Goal: Task Accomplishment & Management: Use online tool/utility

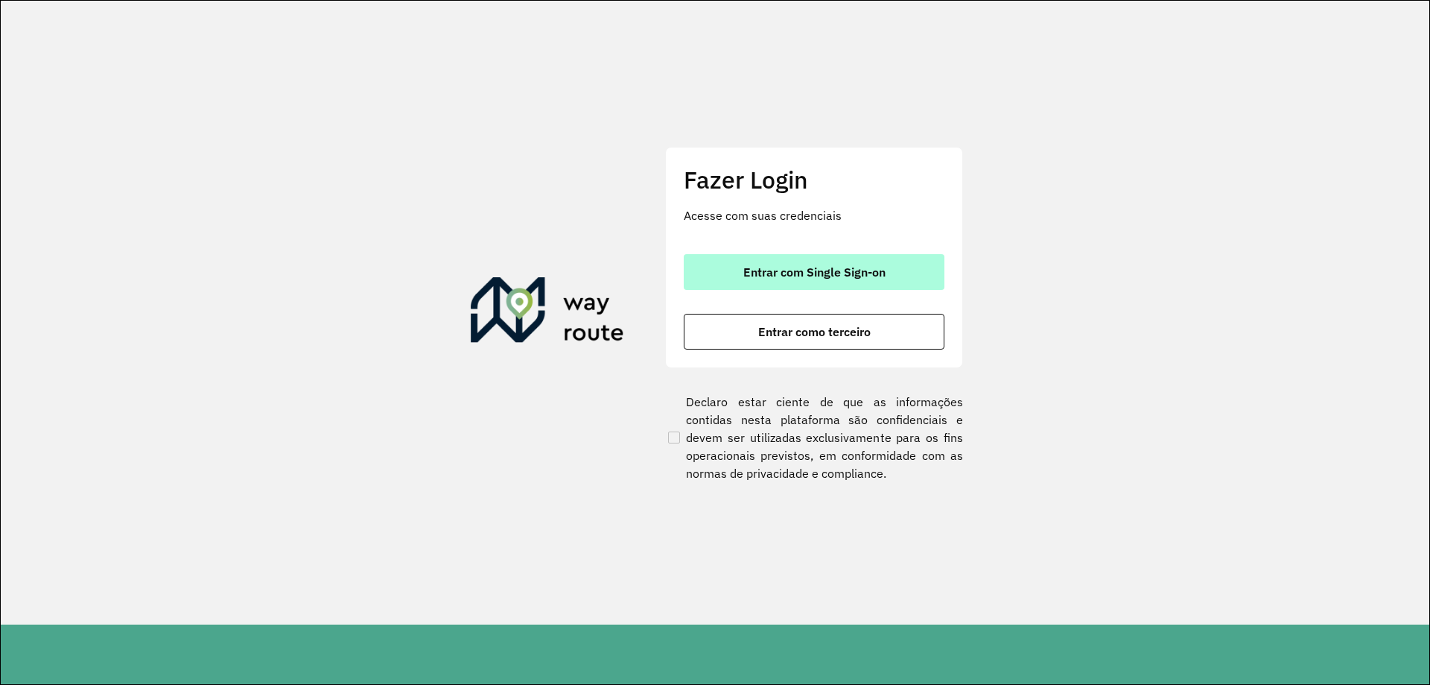
click at [792, 256] on button "Entrar com Single Sign-on" at bounding box center [814, 272] width 261 height 36
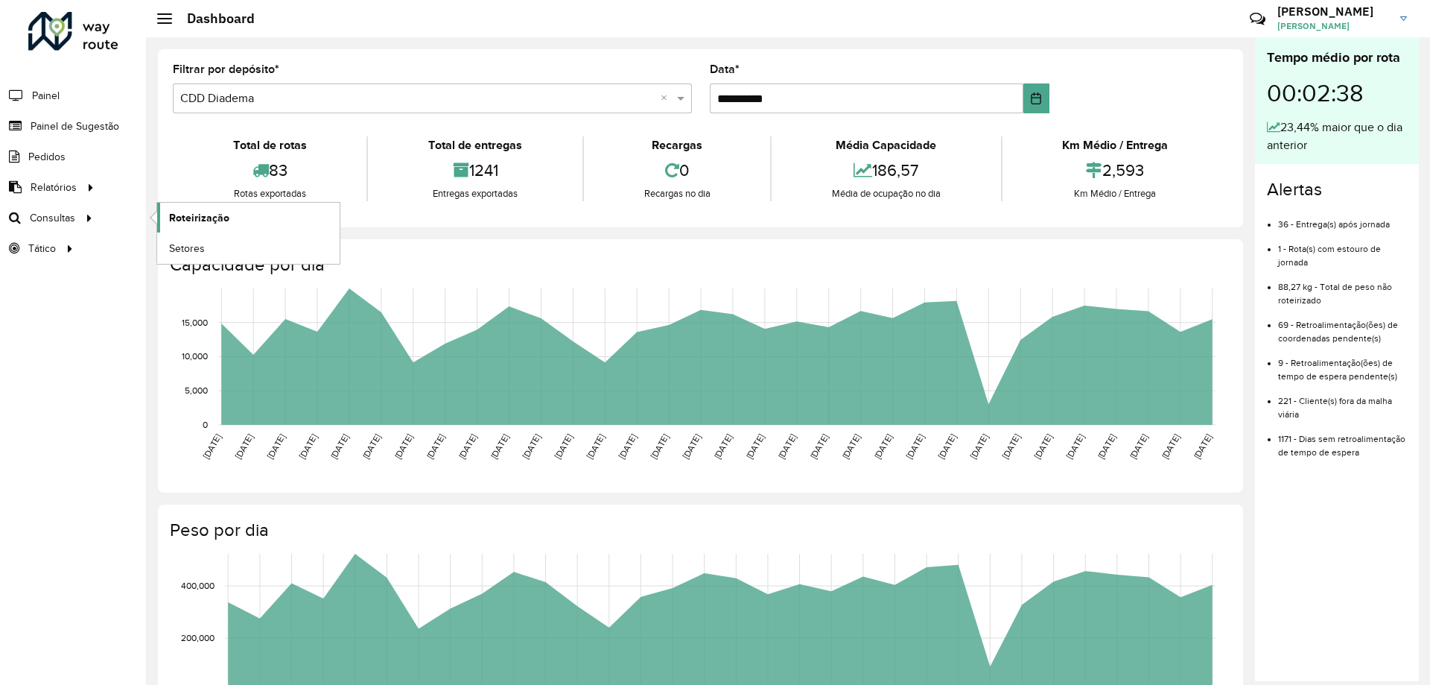
click at [238, 222] on link "Roteirização" at bounding box center [248, 218] width 183 height 30
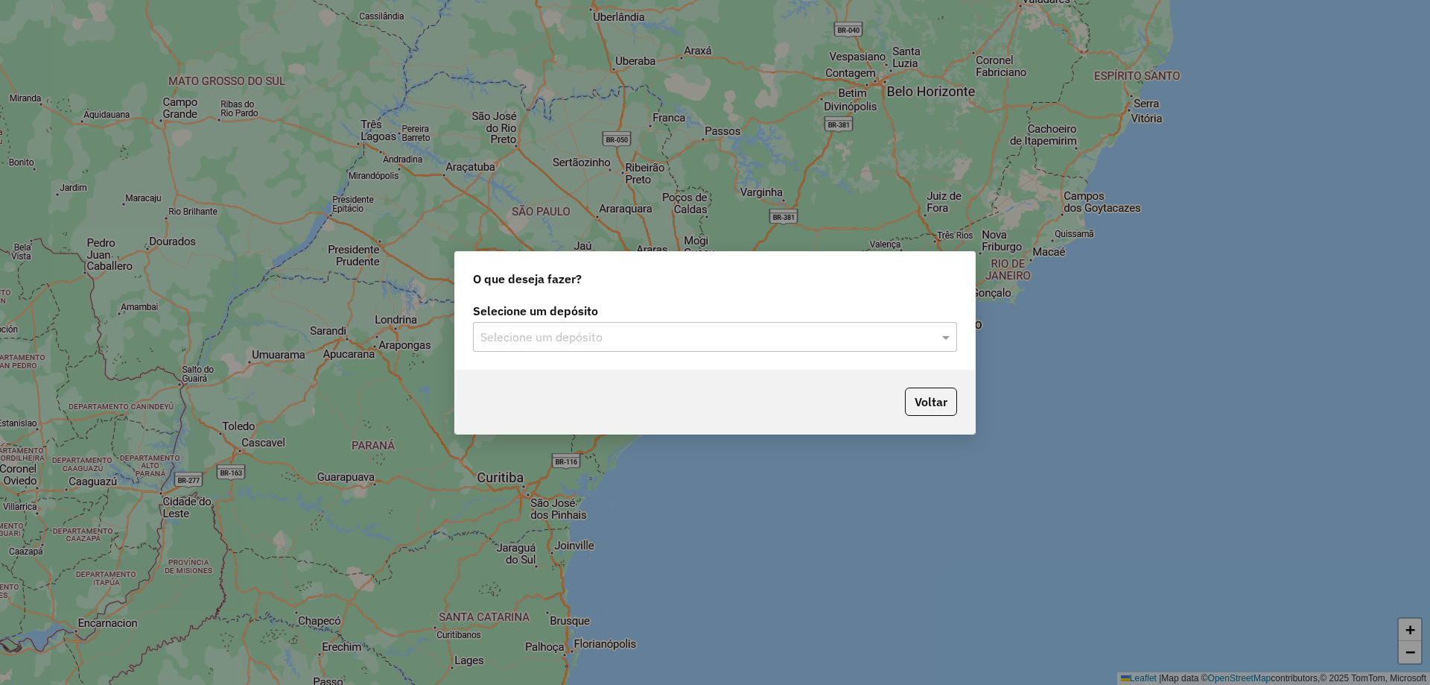
click at [811, 337] on input "text" at bounding box center [700, 338] width 440 height 18
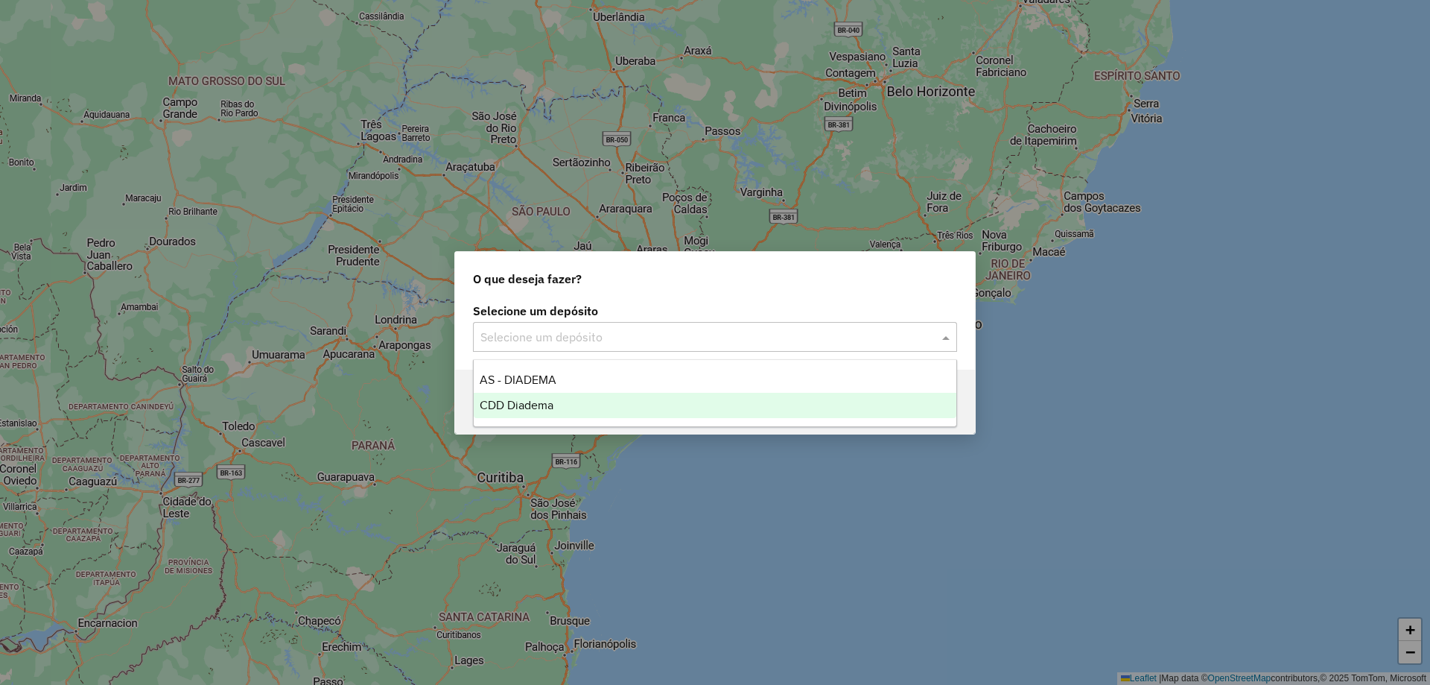
click at [615, 396] on div "CDD Diadema" at bounding box center [715, 405] width 483 height 25
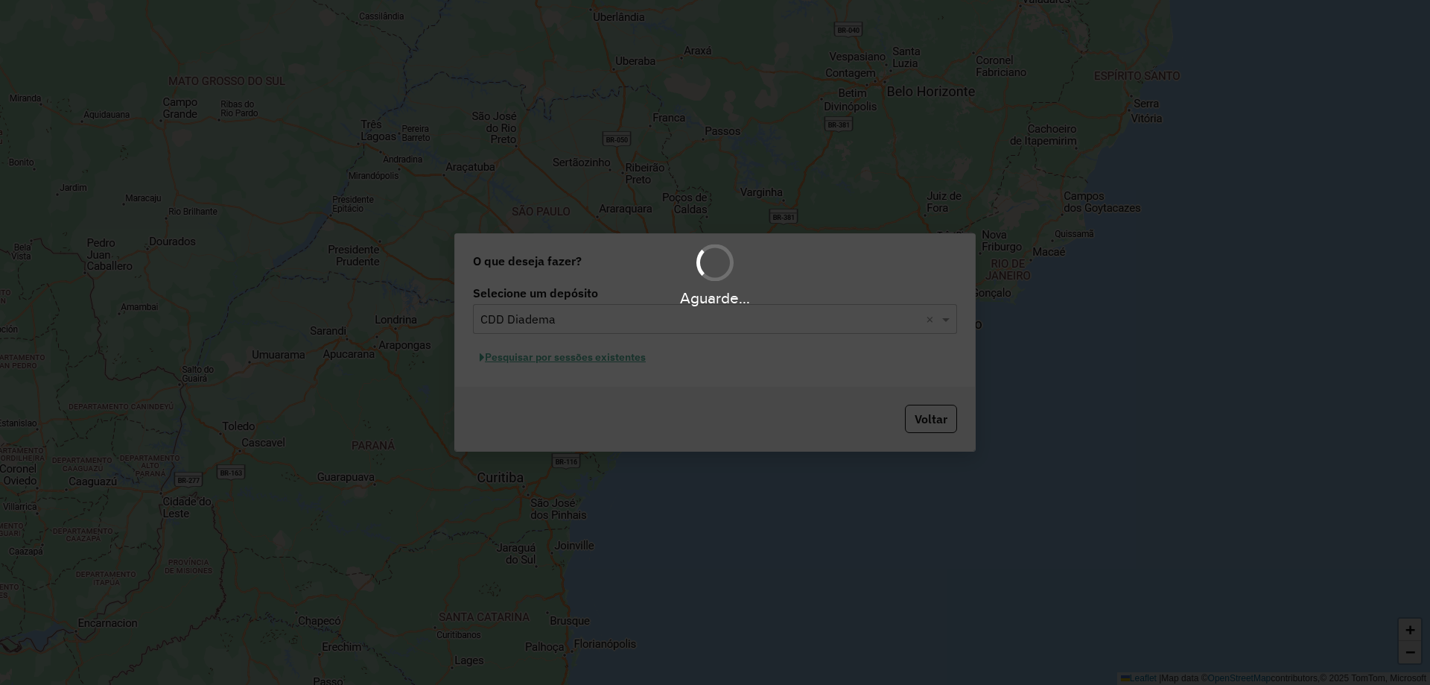
click at [606, 359] on div "Aguarde..." at bounding box center [715, 342] width 1430 height 685
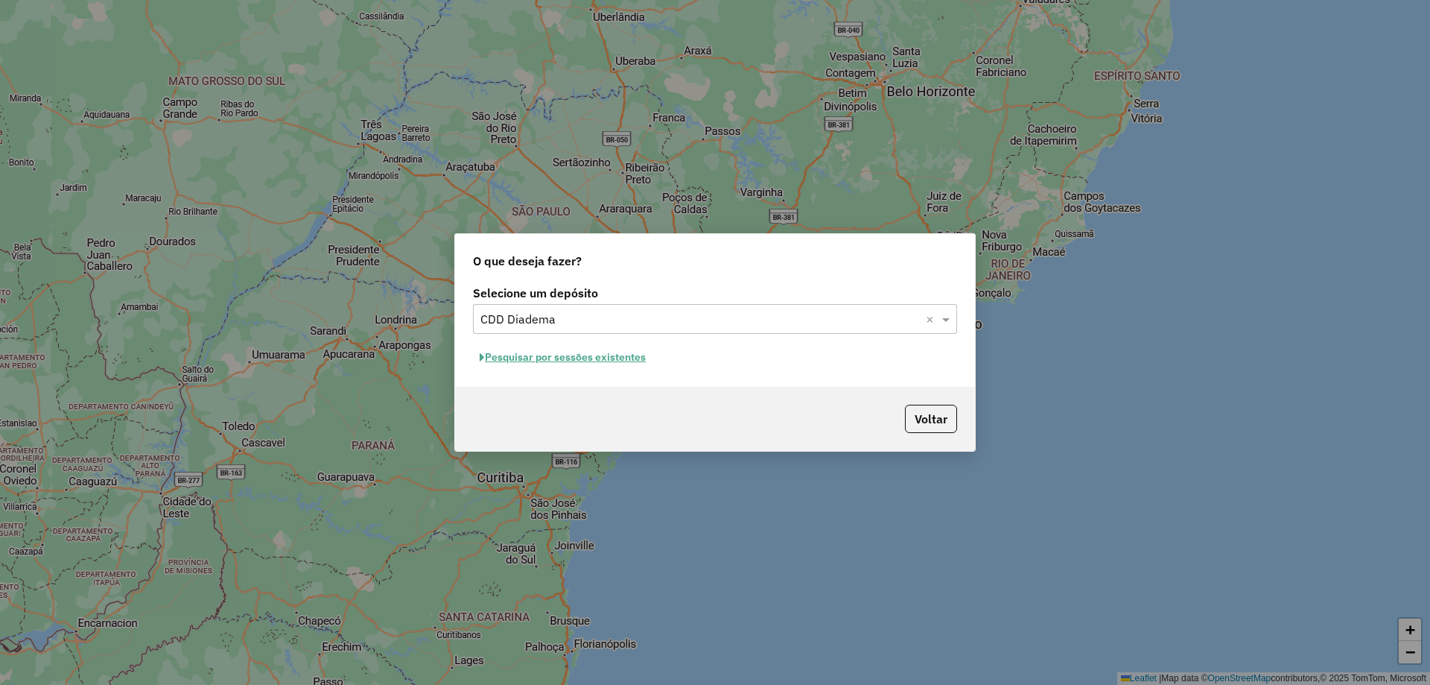
click at [585, 356] on button "Pesquisar por sessões existentes" at bounding box center [563, 357] width 180 height 23
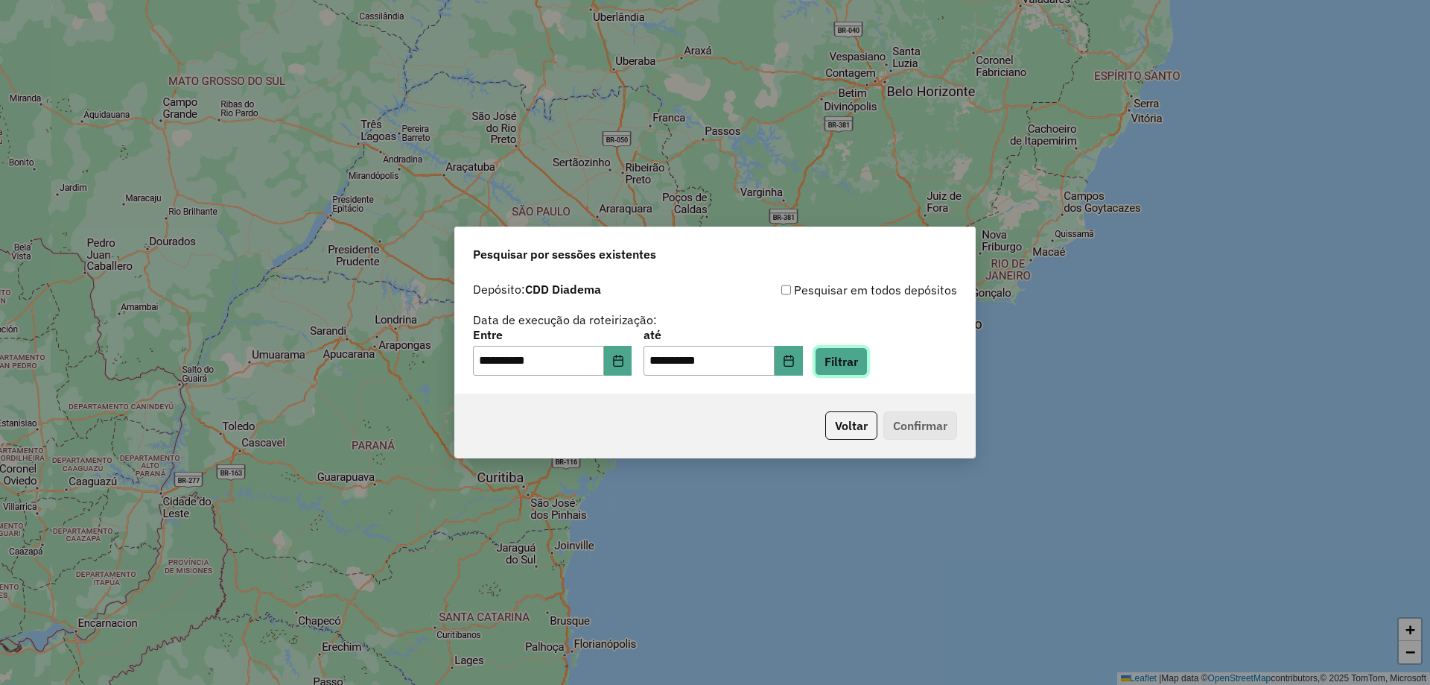
click at [868, 347] on button "Filtrar" at bounding box center [841, 361] width 53 height 28
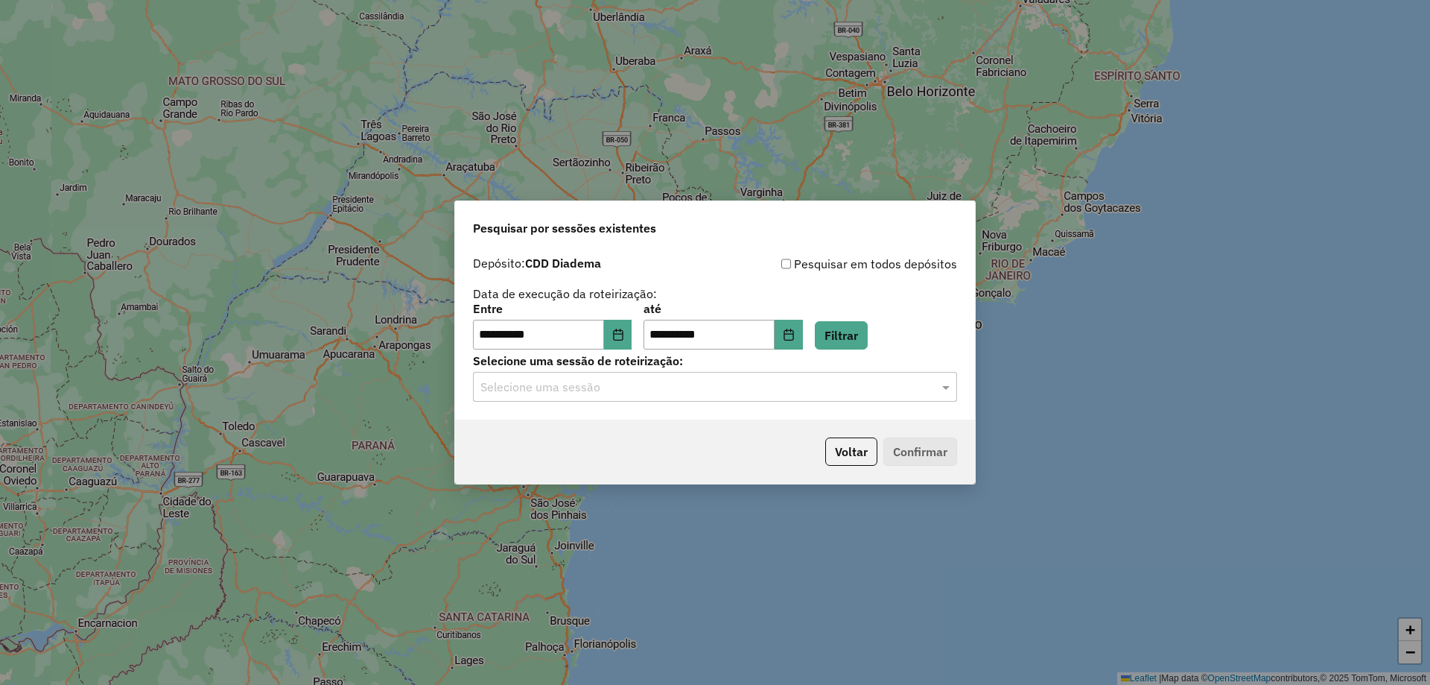
click at [676, 381] on input "text" at bounding box center [700, 387] width 440 height 18
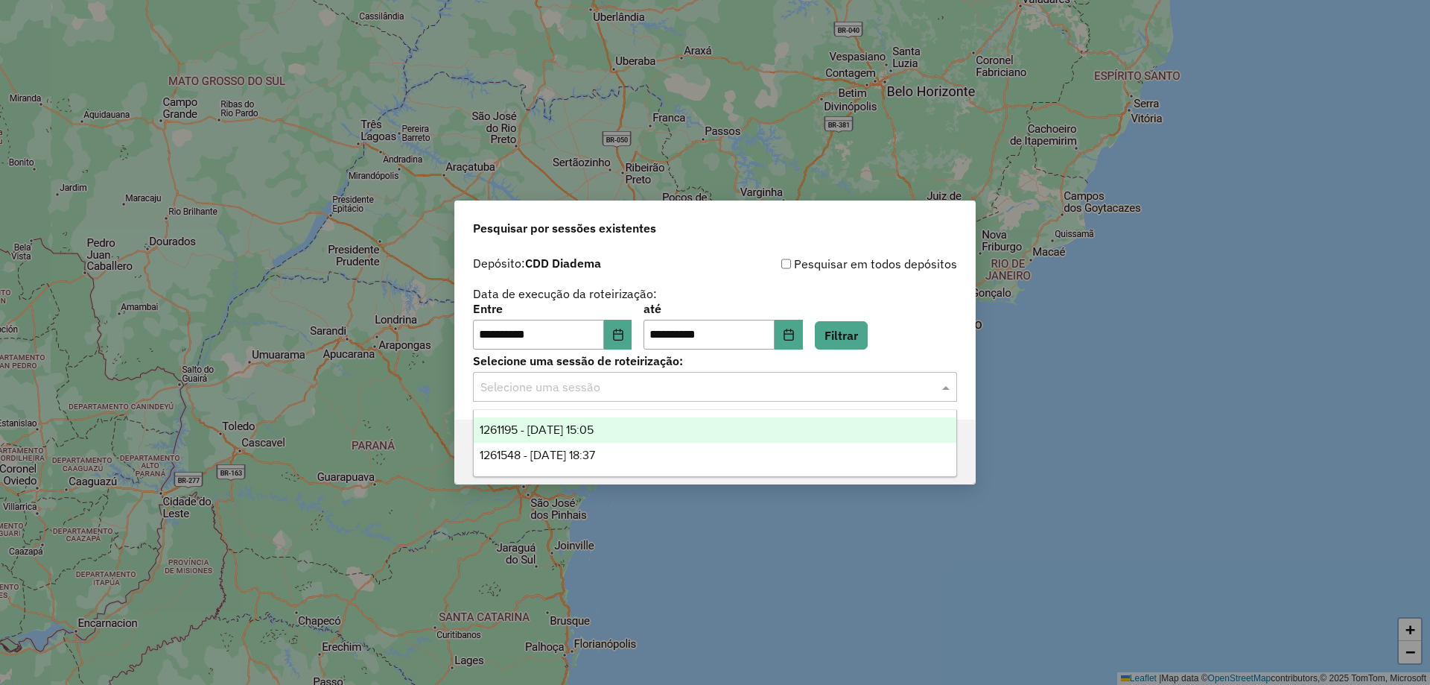
click at [580, 434] on span "1261195 - 08/09/2025 15:05" at bounding box center [537, 429] width 114 height 13
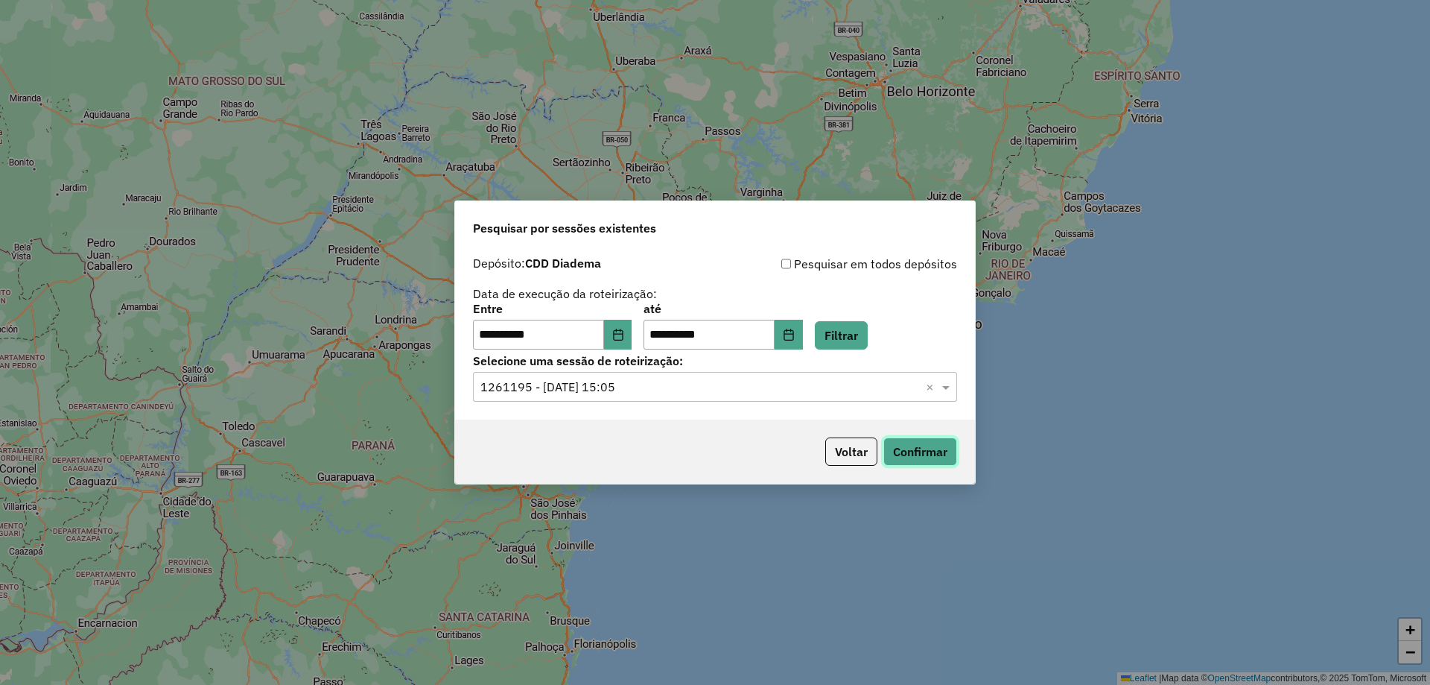
click at [904, 448] on button "Confirmar" at bounding box center [921, 451] width 74 height 28
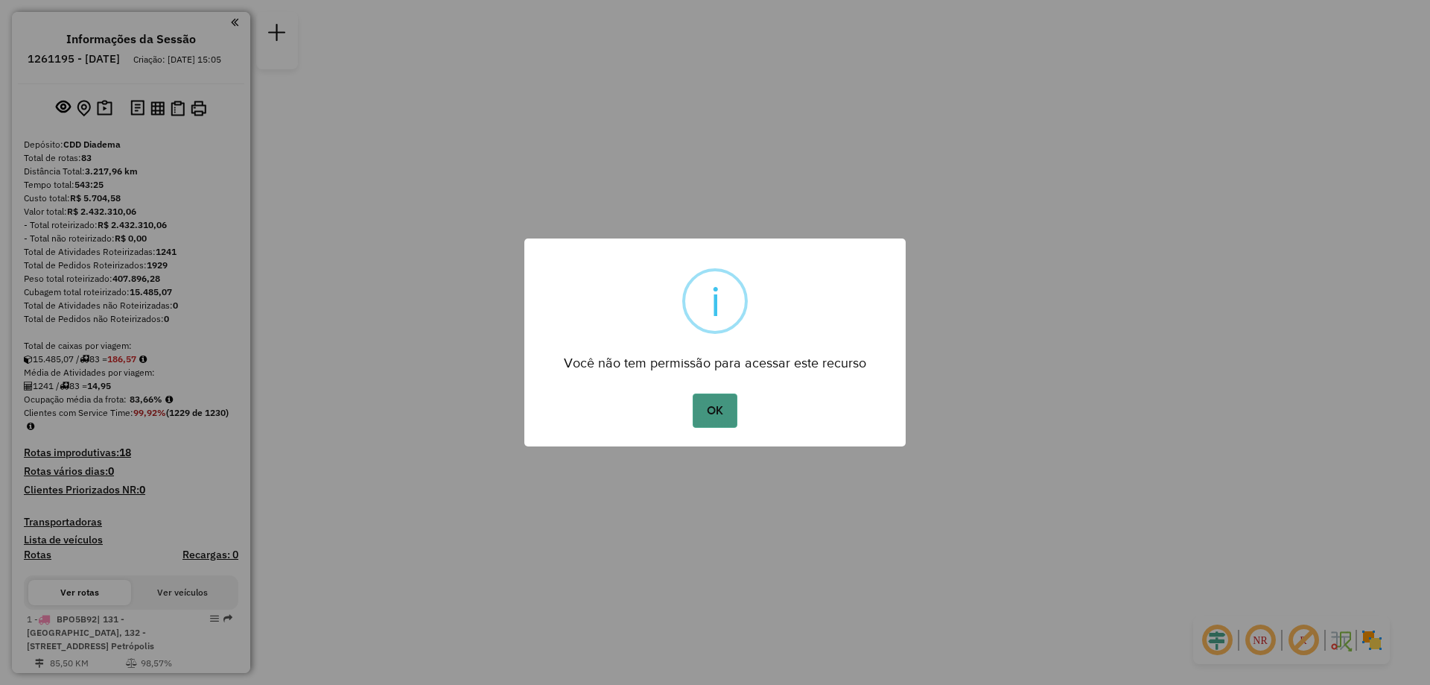
click at [707, 405] on button "OK" at bounding box center [715, 410] width 44 height 34
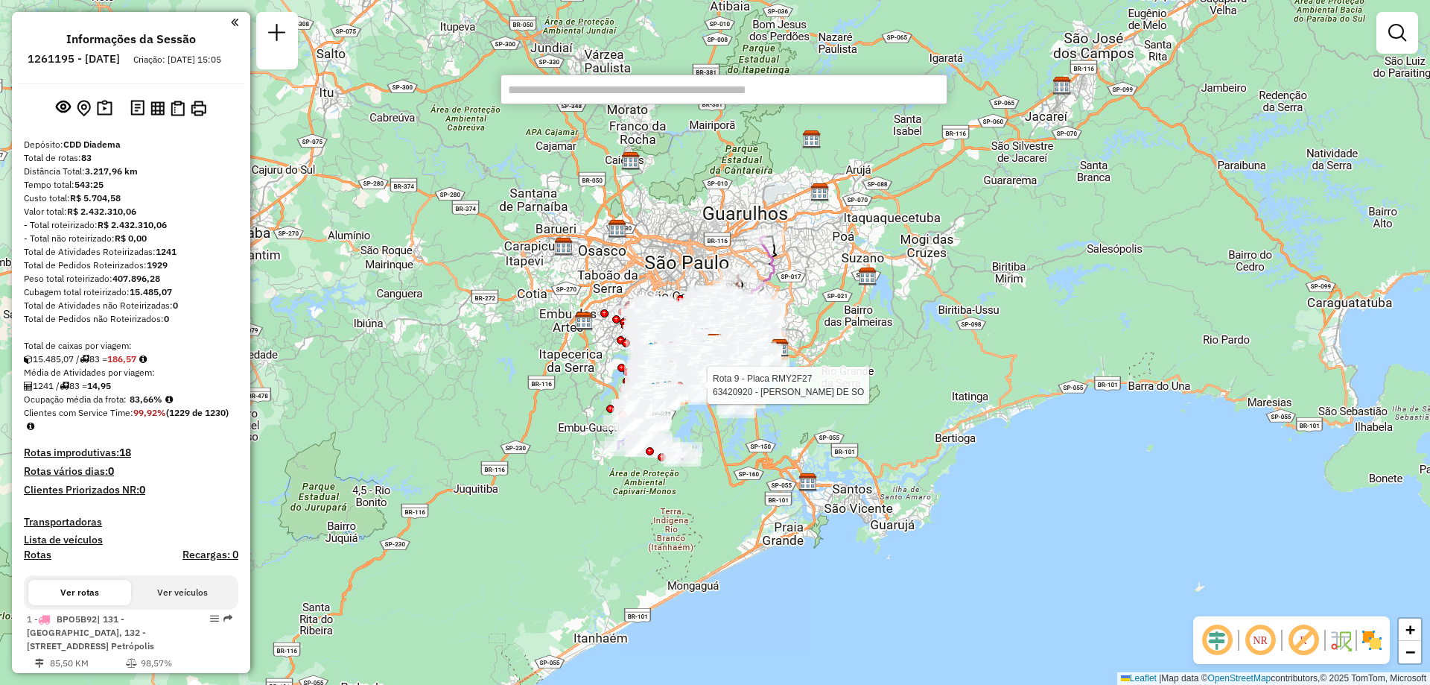
paste input "*****"
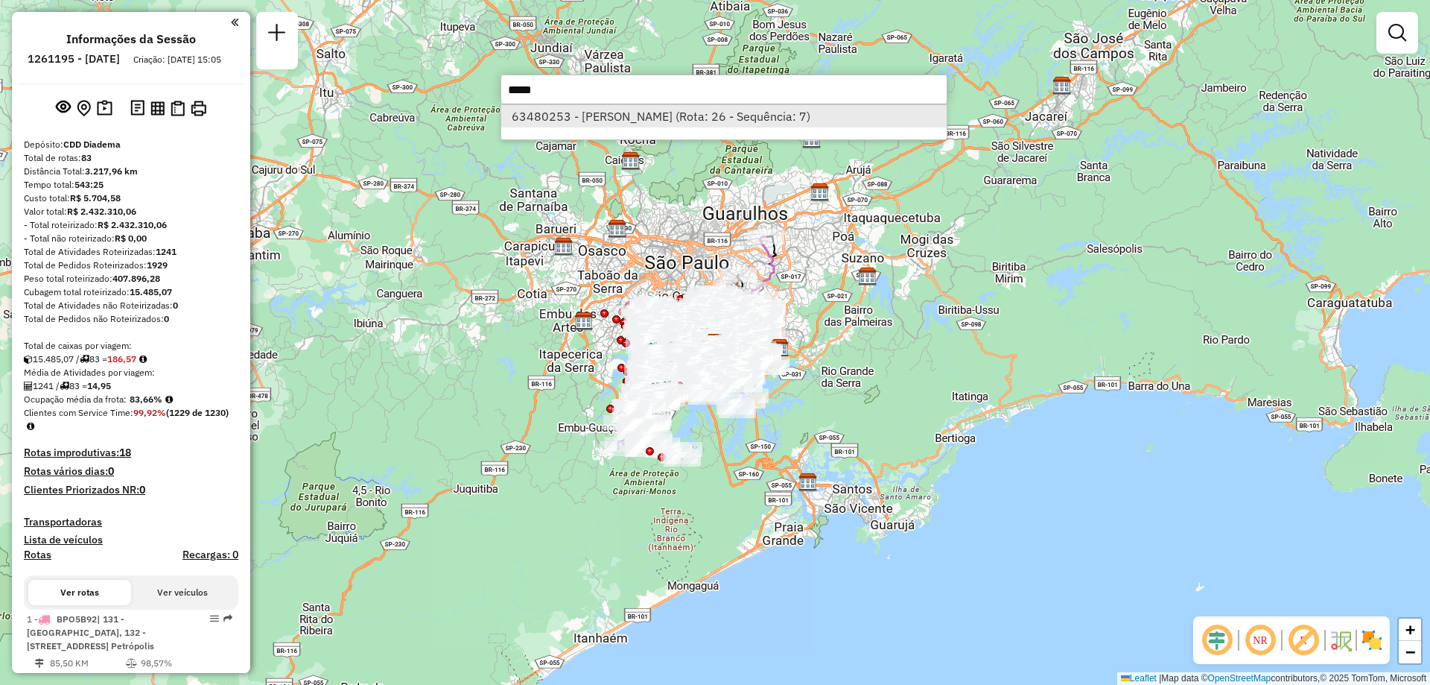
type input "*****"
click at [600, 121] on li "63480253 - SEVERINO VICENTE DA (Rota: 26 - Sequência: 7)" at bounding box center [723, 116] width 445 height 22
select select "**********"
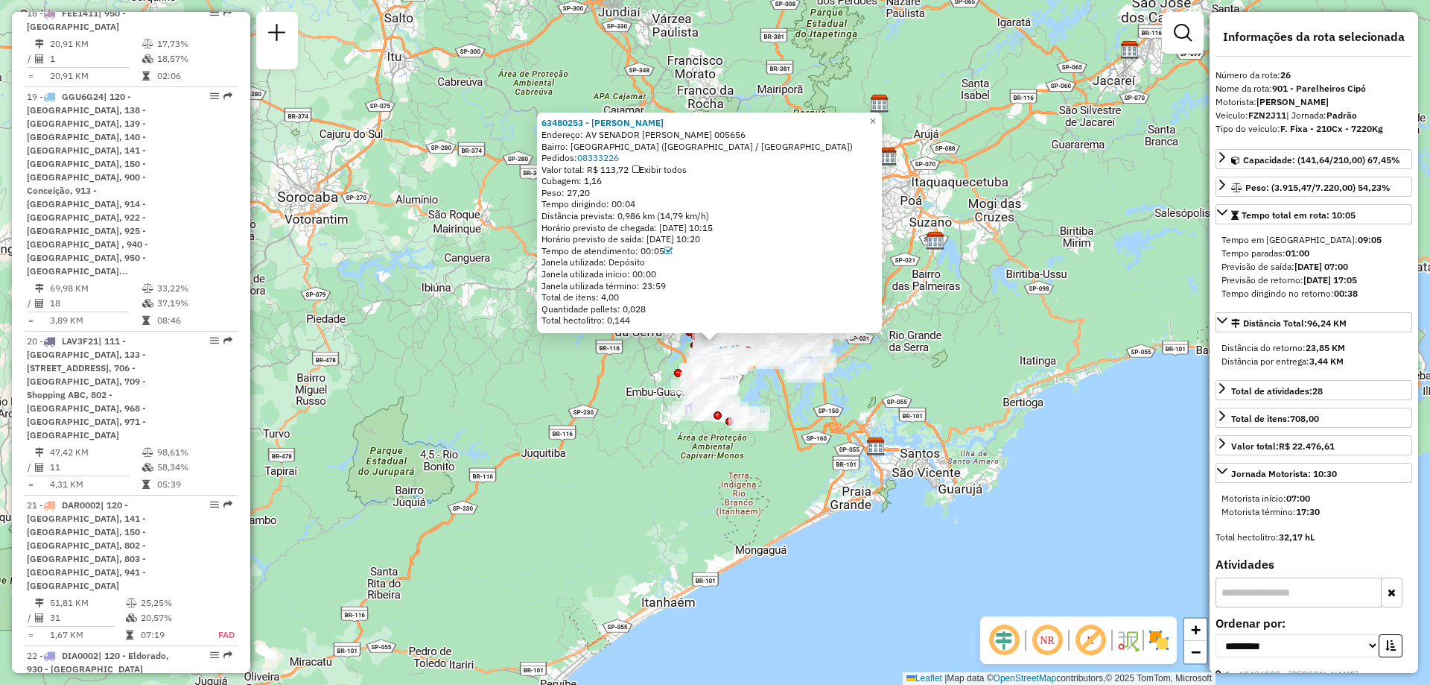
scroll to position [3005, 0]
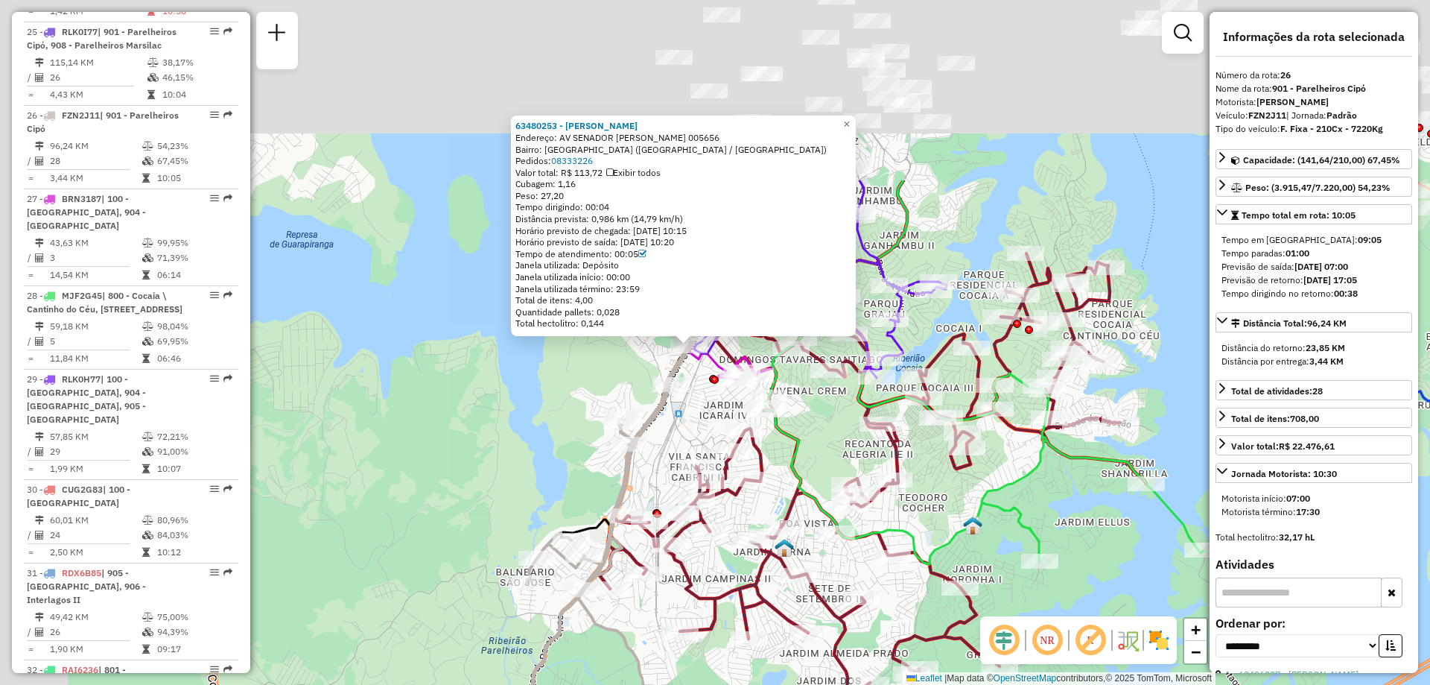
drag, startPoint x: 584, startPoint y: 191, endPoint x: 675, endPoint y: 438, distance: 263.5
click at [675, 438] on div "63480253 - SEVERINO VICENTE DA Endereço: AV SENADOR TEOTONIO VILELA 005656 Bair…" at bounding box center [715, 342] width 1430 height 685
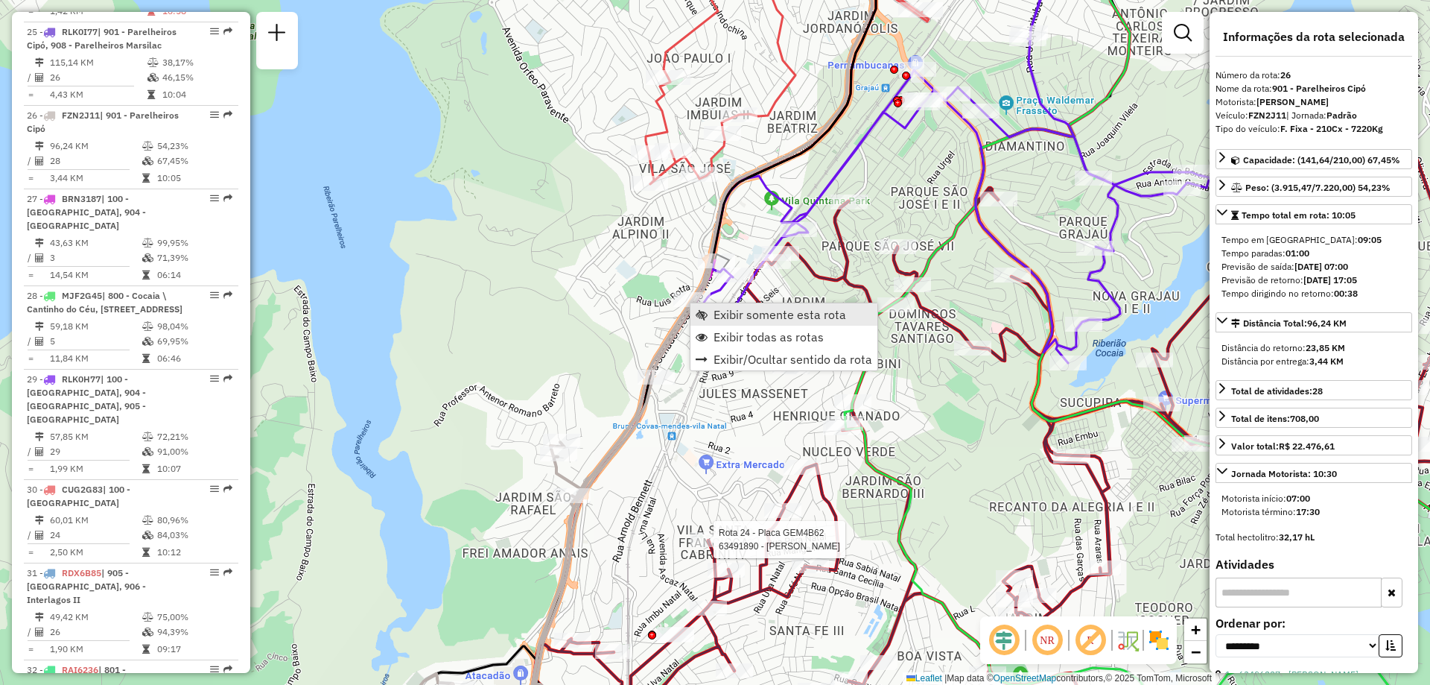
click at [751, 311] on span "Exibir somente esta rota" at bounding box center [780, 314] width 133 height 12
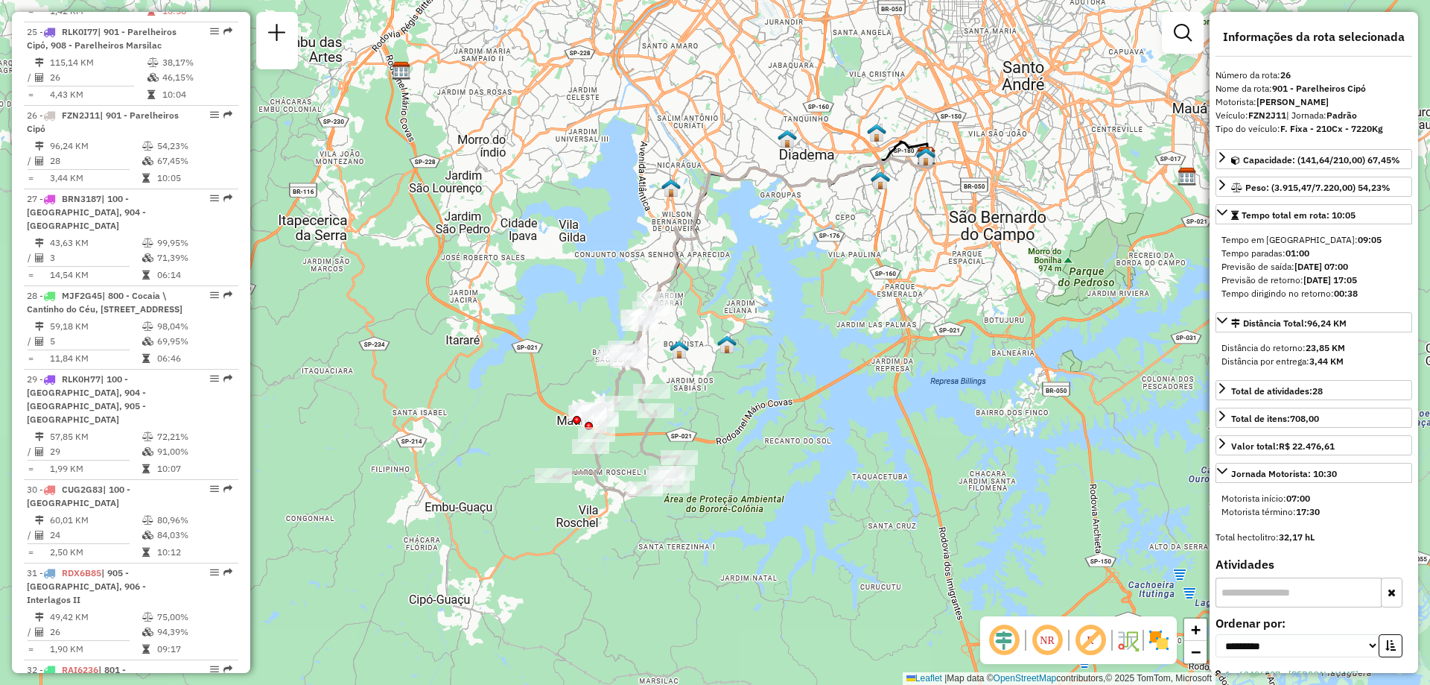
drag, startPoint x: 677, startPoint y: 416, endPoint x: 705, endPoint y: 392, distance: 37.0
click at [705, 392] on div "Janela de atendimento Grade de atendimento Capacidade Transportadoras Veículos …" at bounding box center [715, 342] width 1430 height 685
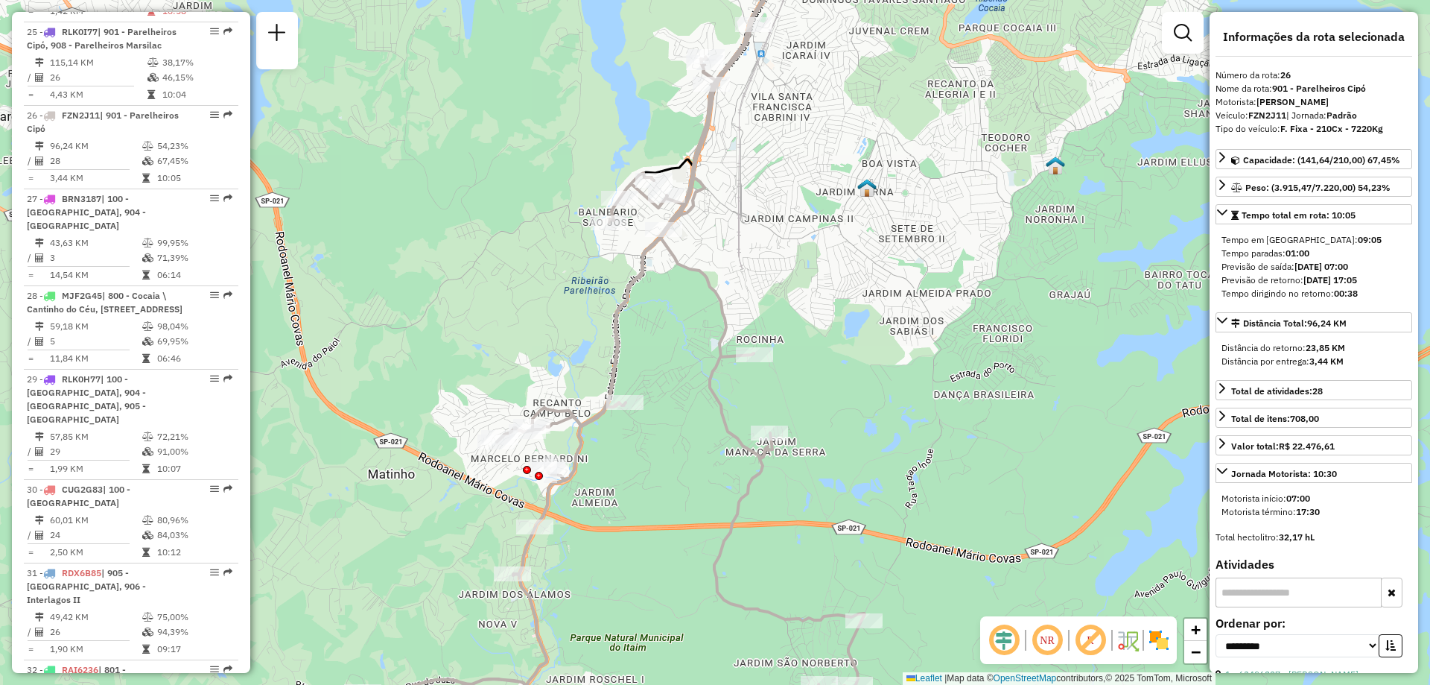
drag, startPoint x: 612, startPoint y: 455, endPoint x: 877, endPoint y: 421, distance: 266.7
click at [877, 421] on div "Janela de atendimento Grade de atendimento Capacidade Transportadoras Veículos …" at bounding box center [715, 342] width 1430 height 685
drag, startPoint x: 699, startPoint y: 296, endPoint x: 692, endPoint y: 334, distance: 38.6
click at [692, 334] on div "Janela de atendimento Grade de atendimento Capacidade Transportadoras Veículos …" at bounding box center [715, 342] width 1430 height 685
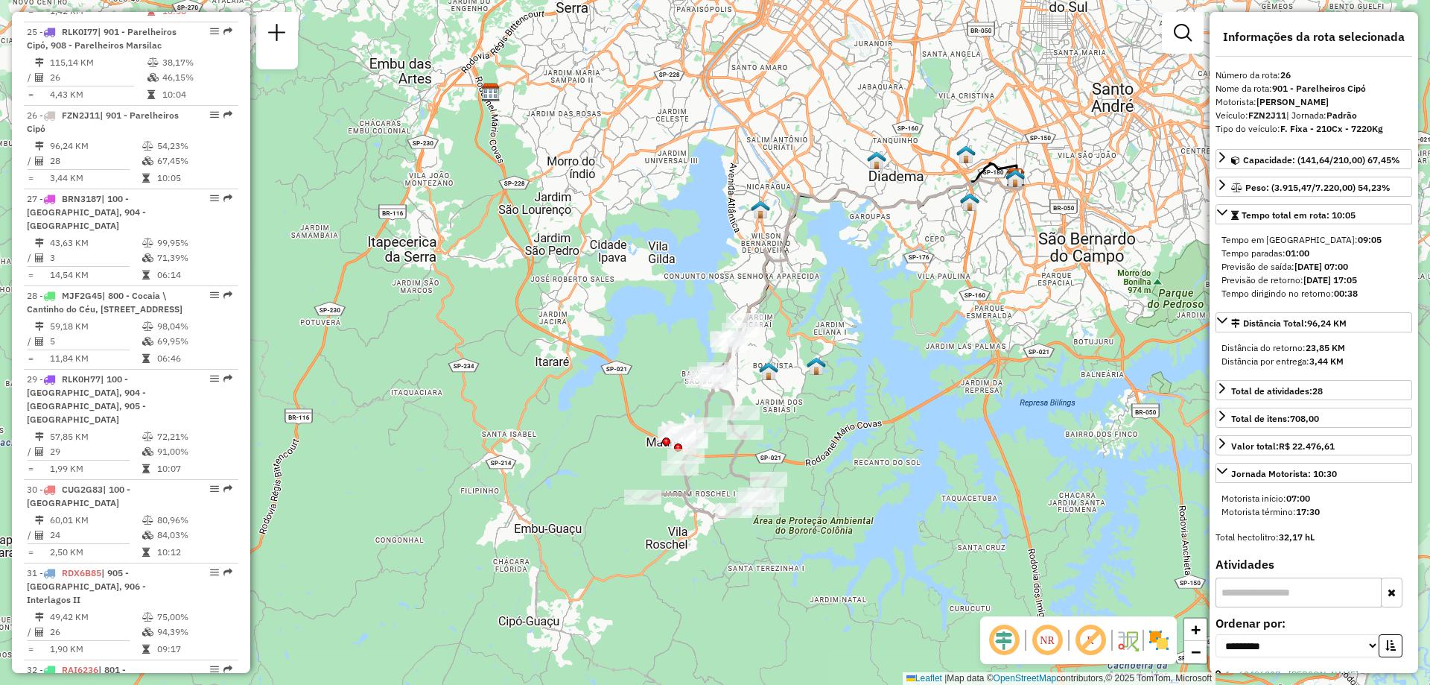
drag, startPoint x: 786, startPoint y: 390, endPoint x: 813, endPoint y: 446, distance: 62.0
click at [813, 446] on div "Janela de atendimento Grade de atendimento Capacidade Transportadoras Veículos …" at bounding box center [715, 342] width 1430 height 685
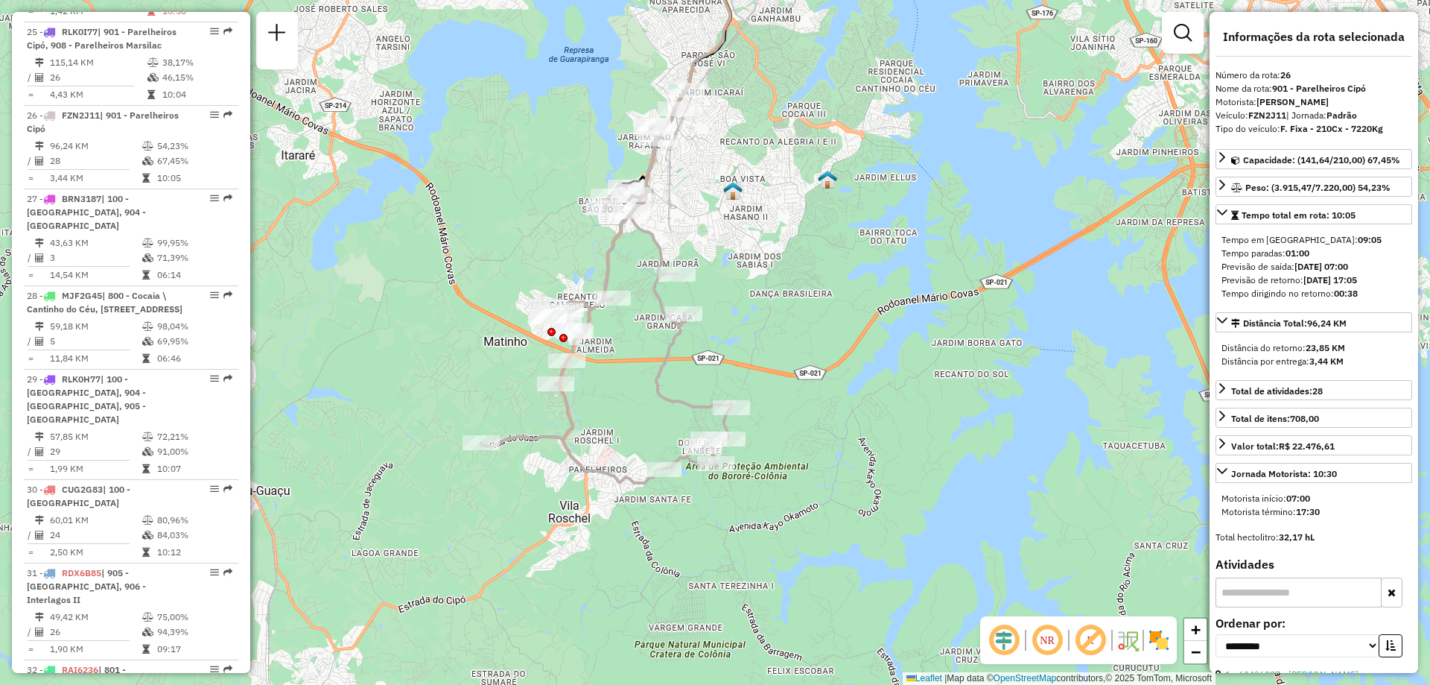
drag, startPoint x: 802, startPoint y: 527, endPoint x: 812, endPoint y: 417, distance: 110.7
click at [812, 417] on div "Janela de atendimento Grade de atendimento Capacidade Transportadoras Veículos …" at bounding box center [715, 342] width 1430 height 685
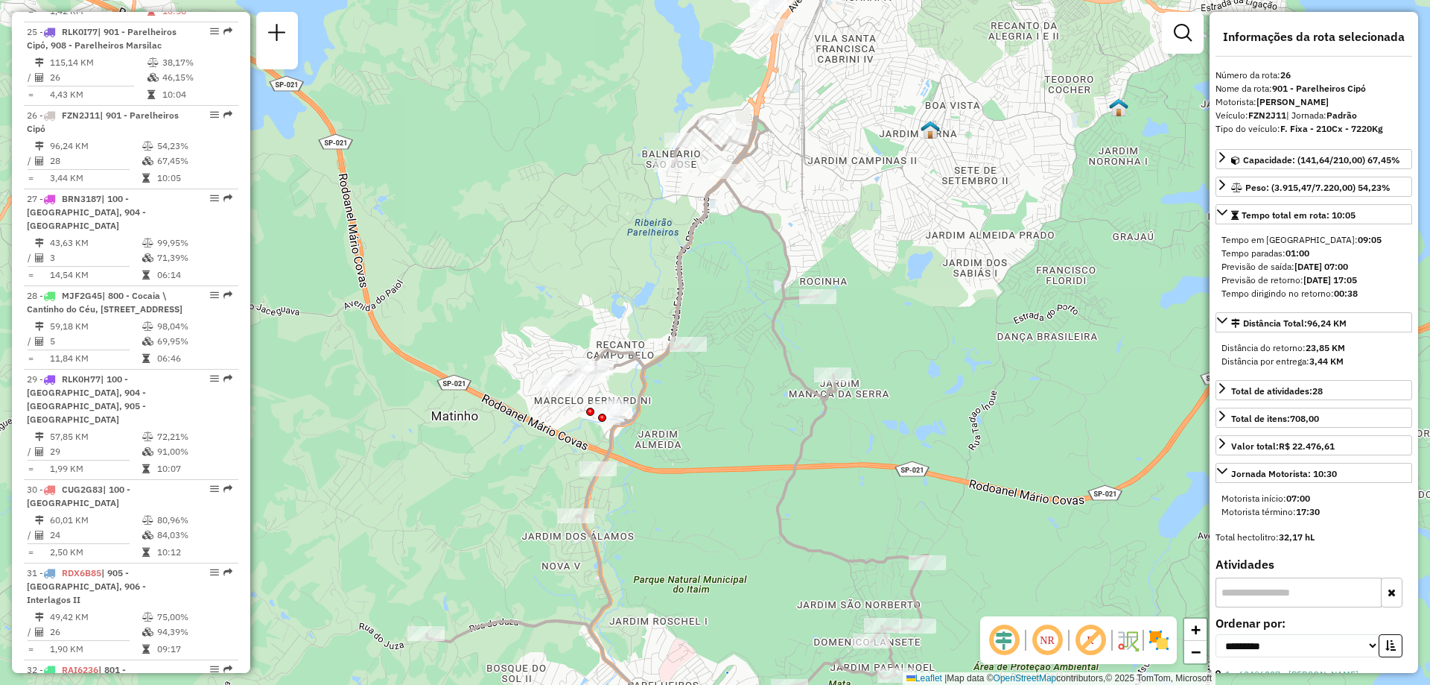
drag, startPoint x: 457, startPoint y: 413, endPoint x: 735, endPoint y: 597, distance: 333.9
click at [735, 597] on div "Janela de atendimento Grade de atendimento Capacidade Transportadoras Veículos …" at bounding box center [715, 342] width 1430 height 685
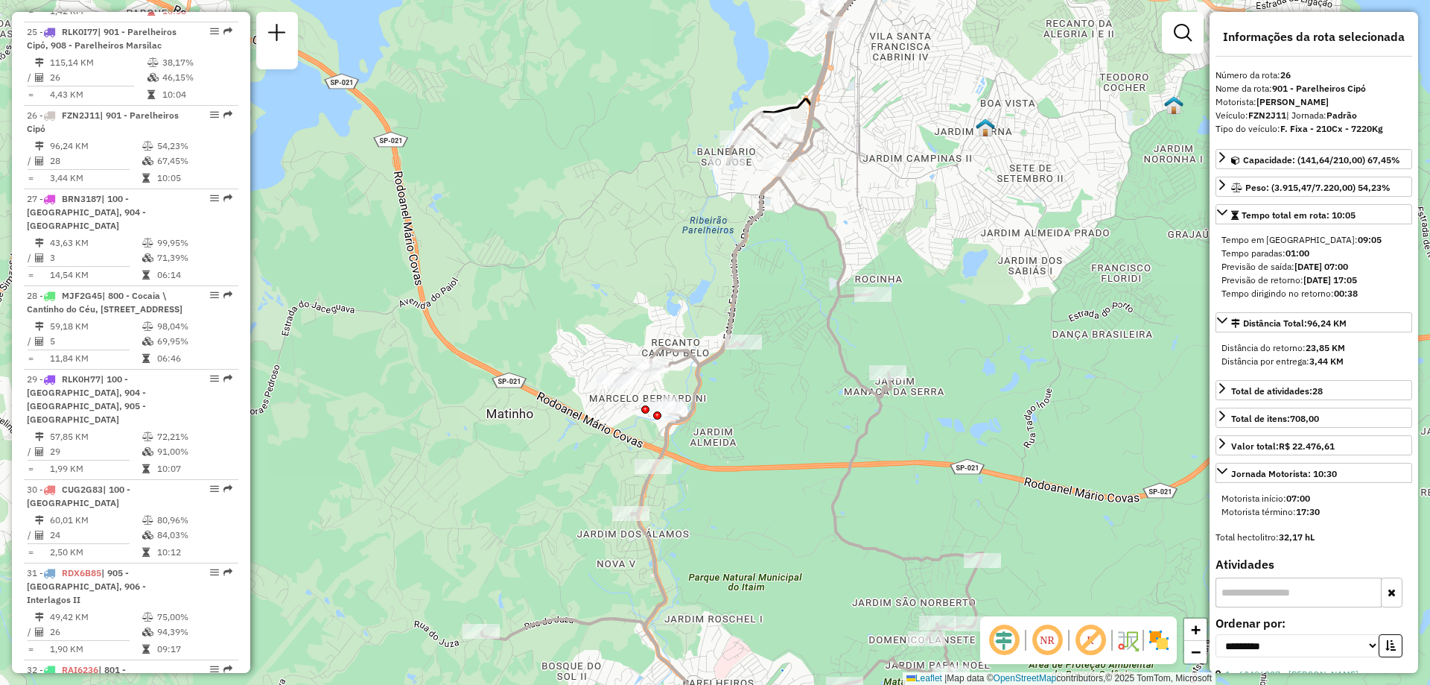
drag, startPoint x: 781, startPoint y: 224, endPoint x: 837, endPoint y: 222, distance: 55.2
click at [837, 222] on icon at bounding box center [732, 320] width 501 height 783
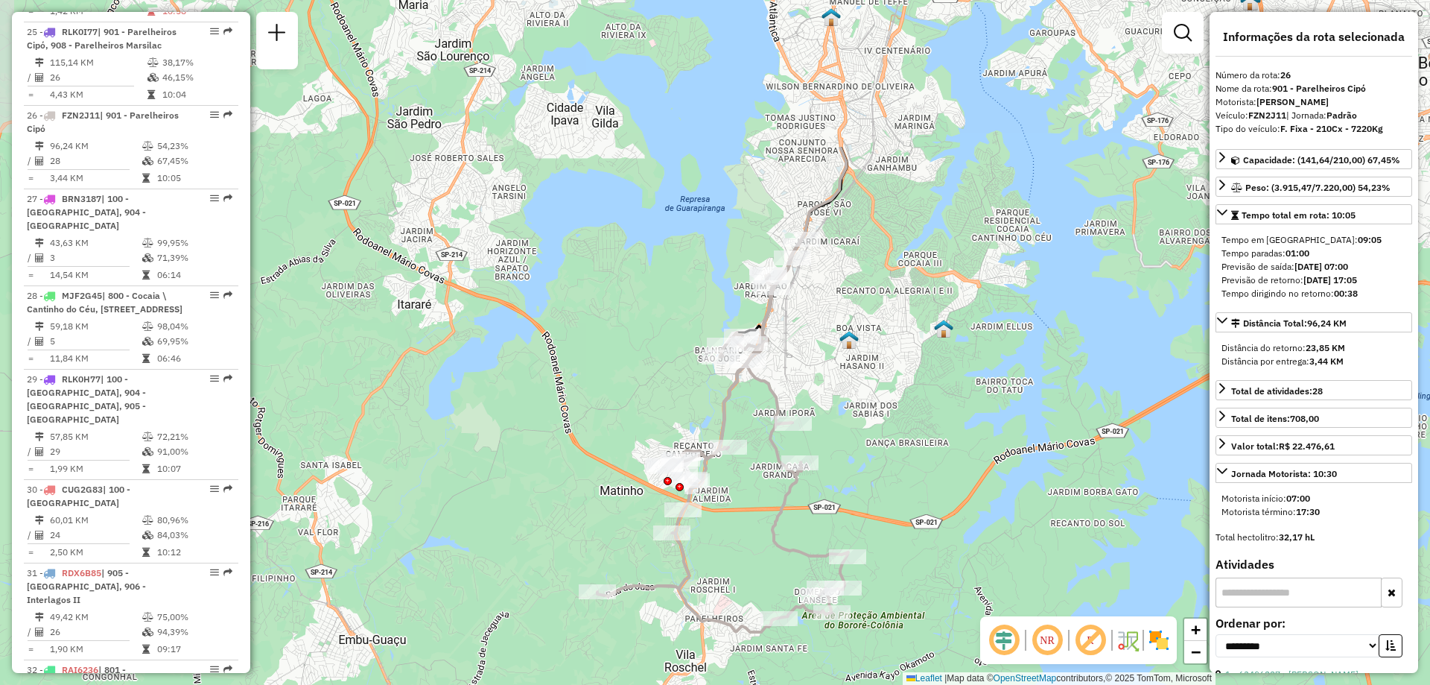
drag, startPoint x: 820, startPoint y: 238, endPoint x: 816, endPoint y: 460, distance: 221.3
click at [816, 460] on div "Rota 26 - Placa FZN2J11 63466677 - ADEGA GARAGEM MANACA Janela de atendimento G…" at bounding box center [715, 342] width 1430 height 685
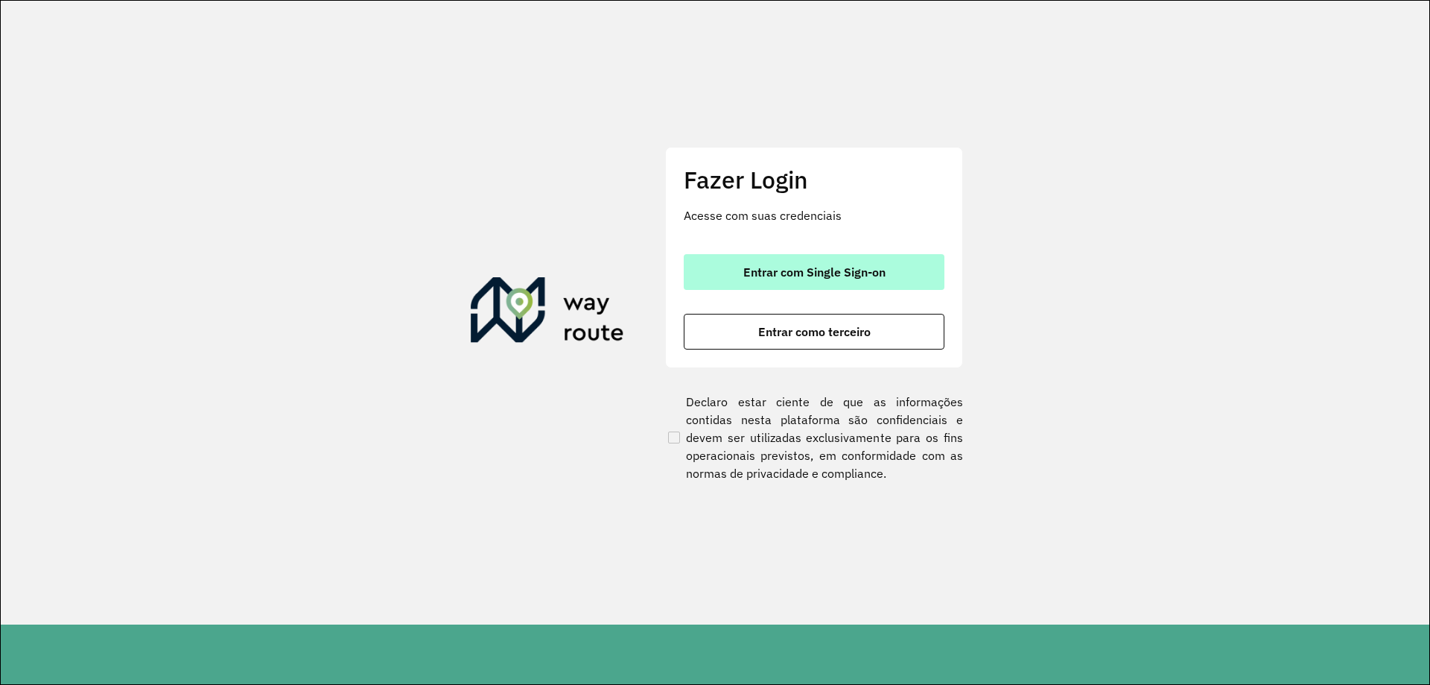
click at [849, 261] on button "Entrar com Single Sign-on" at bounding box center [814, 272] width 261 height 36
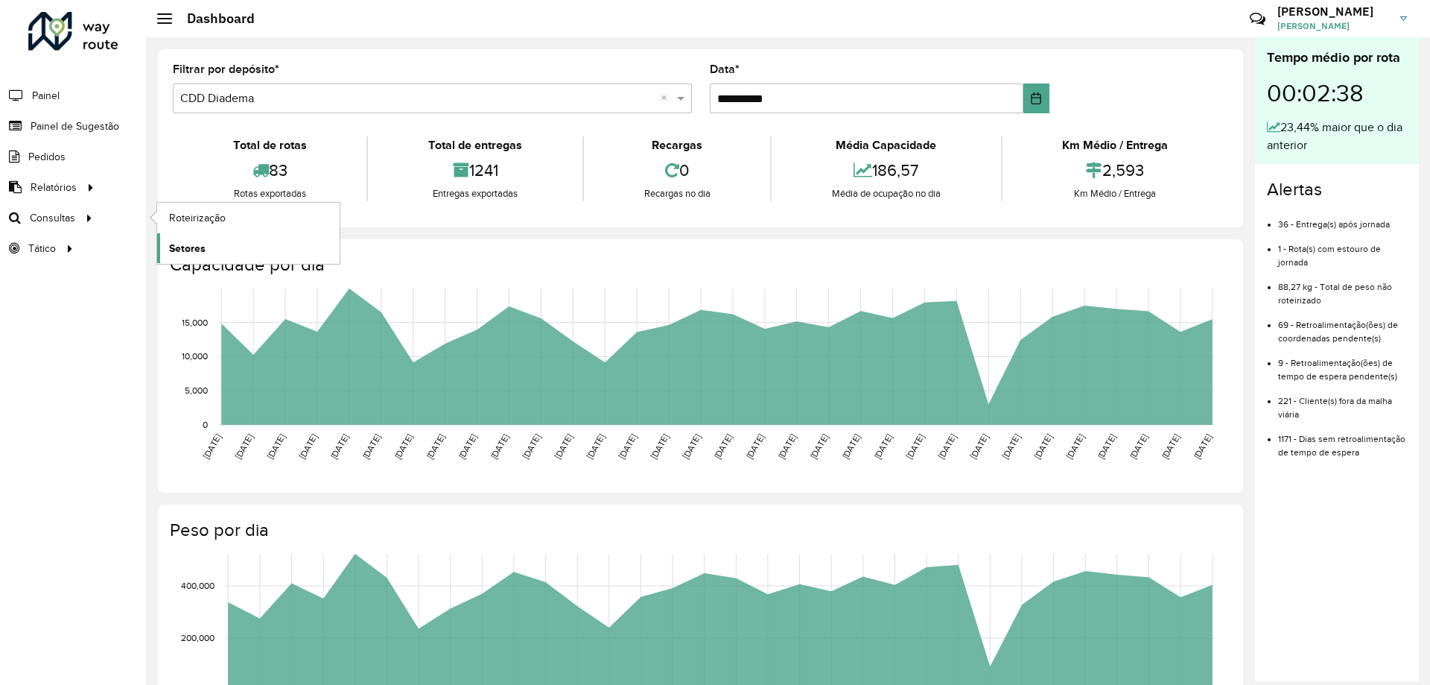
click at [208, 244] on link "Setores" at bounding box center [248, 248] width 183 height 30
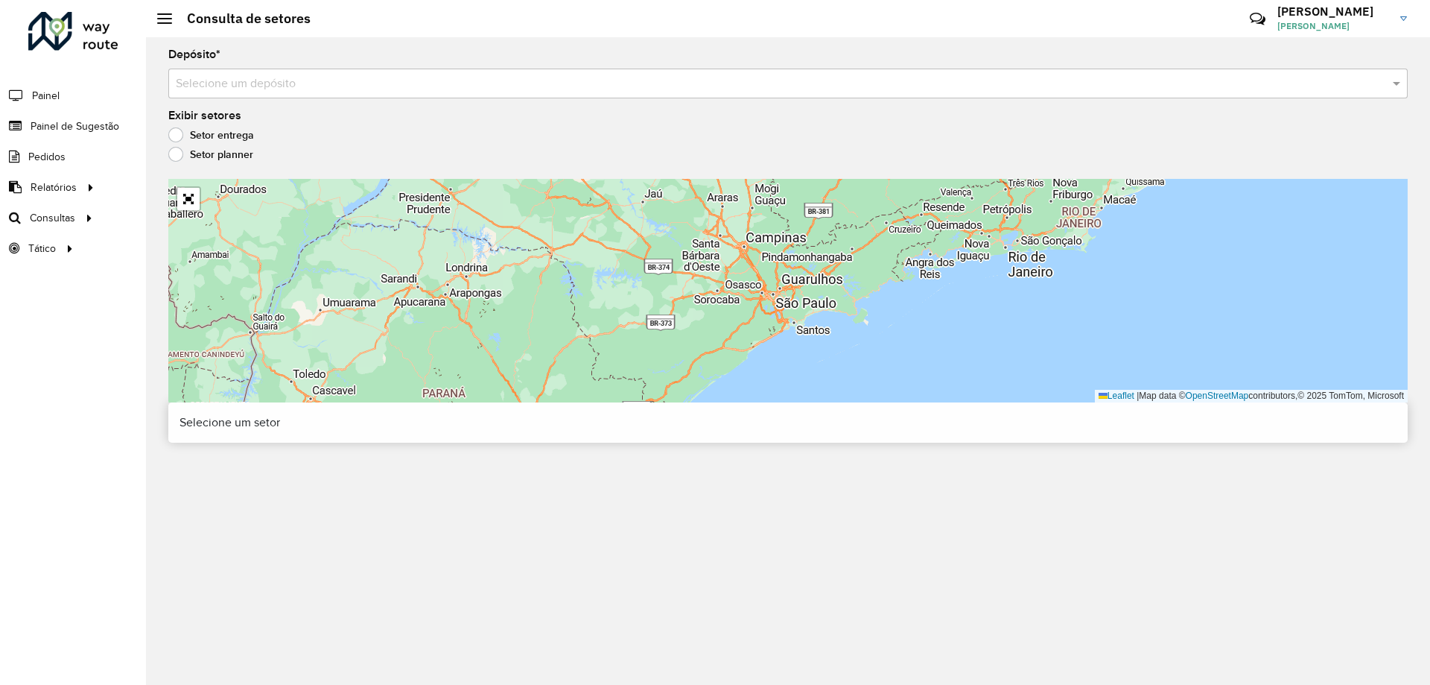
click at [326, 89] on input "text" at bounding box center [773, 84] width 1195 height 18
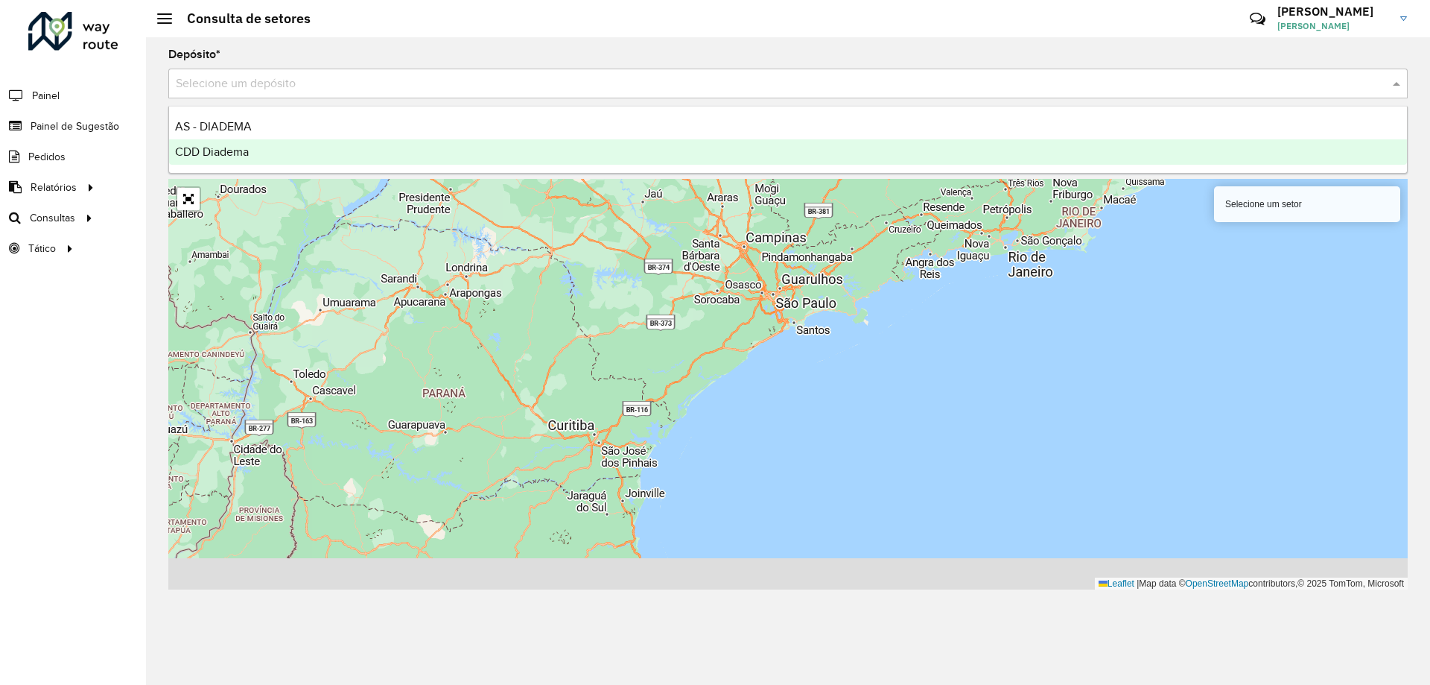
click at [227, 143] on div "CDD Diadema" at bounding box center [788, 151] width 1238 height 25
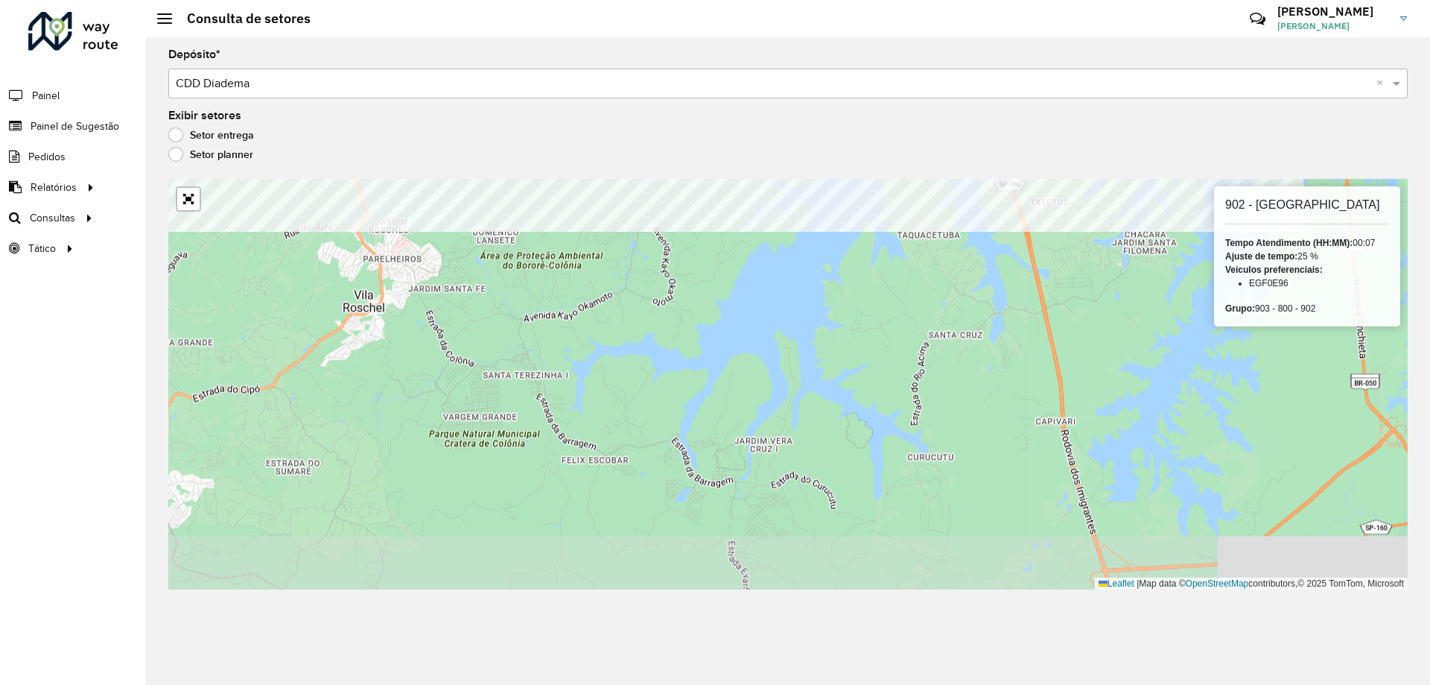
click at [746, 108] on div "Depósito * Selecione um depósito × CDD Diadema × Exibir setores Setor entrega S…" at bounding box center [788, 360] width 1284 height 647
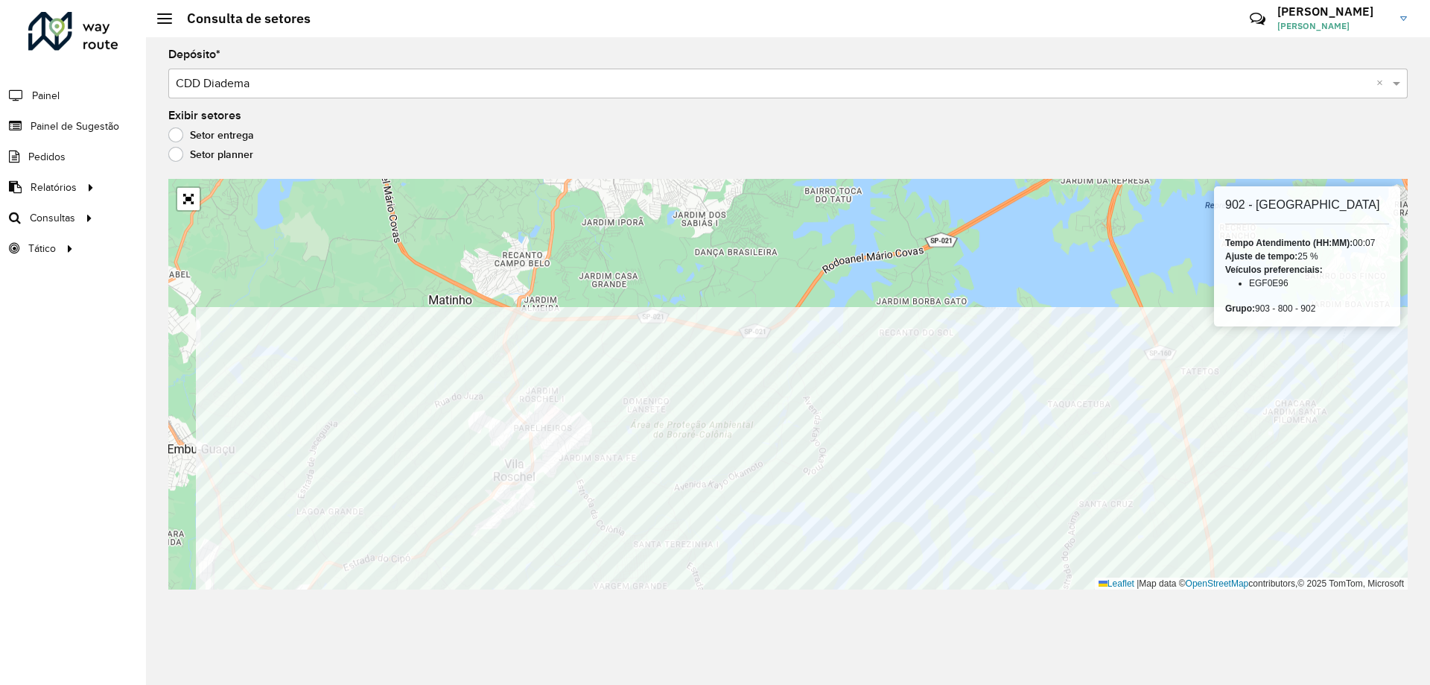
click at [936, 606] on div "Depósito * Selecione um depósito × CDD Diadema × Exibir setores Setor entrega S…" at bounding box center [788, 360] width 1284 height 647
